Goal: Find specific page/section: Find specific page/section

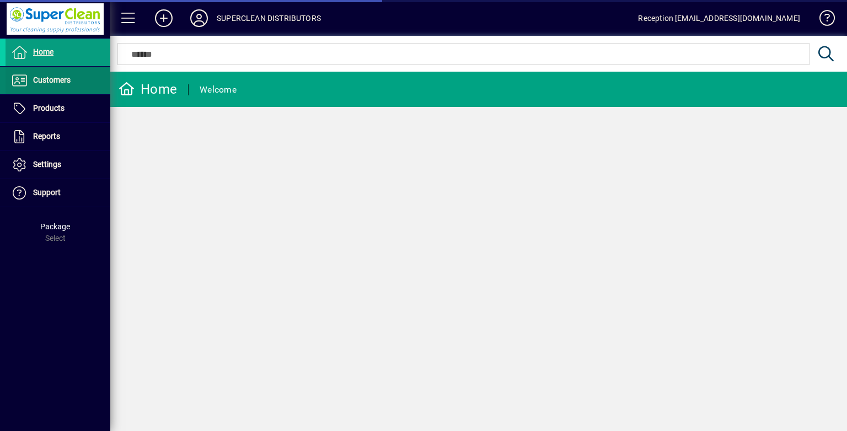
click at [53, 78] on span "Customers" at bounding box center [51, 80] width 37 height 9
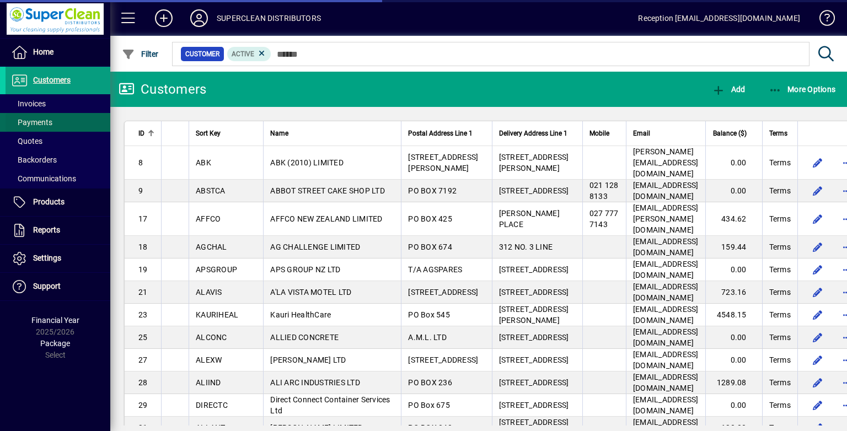
click at [53, 109] on ul "Invoices Payments Quotes Backorders Communications" at bounding box center [55, 141] width 110 height 94
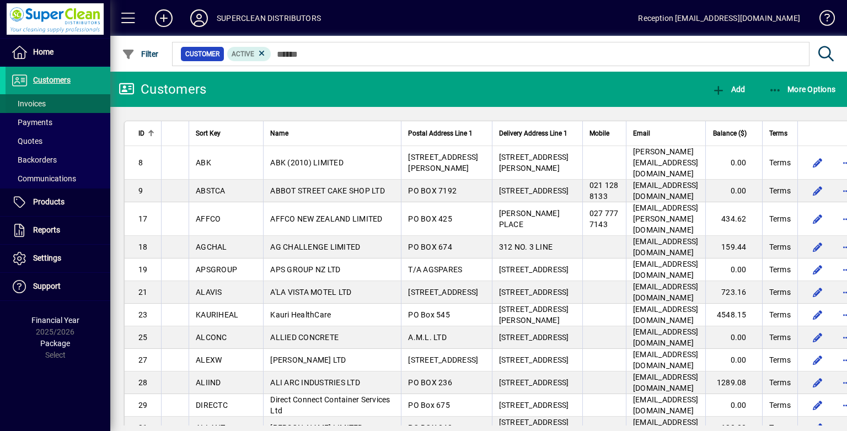
click at [47, 105] on span at bounding box center [58, 103] width 105 height 26
